Goal: Navigation & Orientation: Go to known website

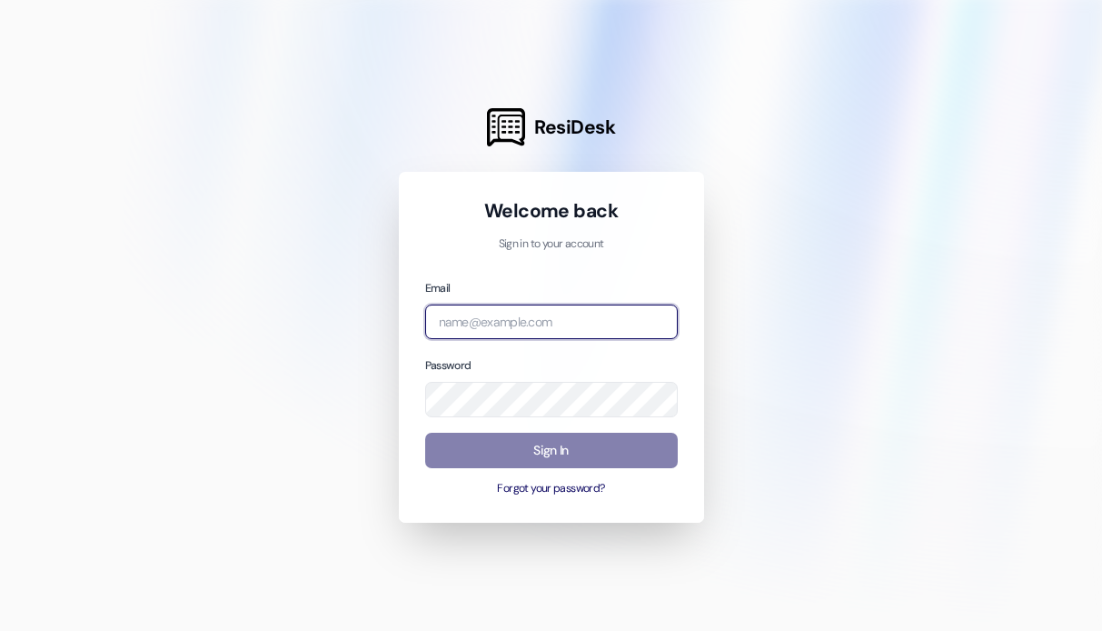
click at [539, 322] on input "email" at bounding box center [551, 321] width 253 height 35
type input "[EMAIL_ADDRESS][PERSON_NAME][DOMAIN_NAME]"
click at [557, 320] on input "email" at bounding box center [551, 321] width 253 height 35
type input "[EMAIL_ADDRESS][PERSON_NAME][DOMAIN_NAME]"
